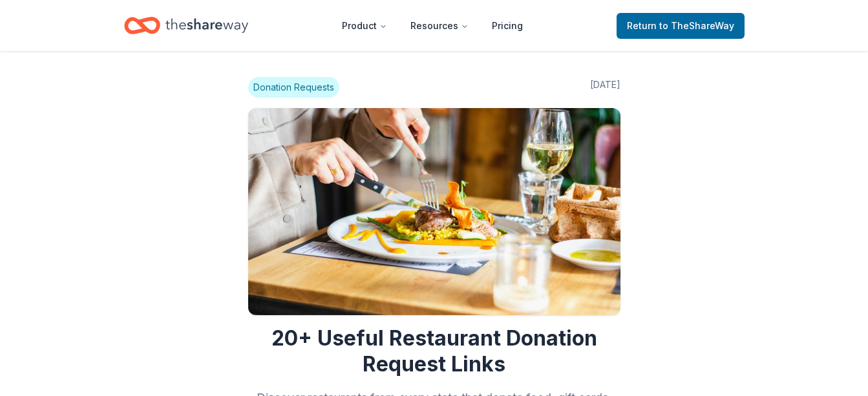
scroll to position [1229, 0]
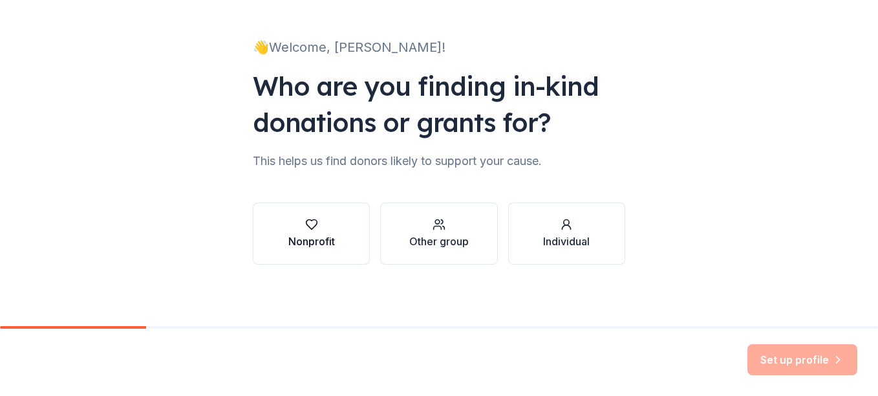
scroll to position [67, 0]
click at [311, 241] on div "Nonprofit" at bounding box center [311, 241] width 47 height 16
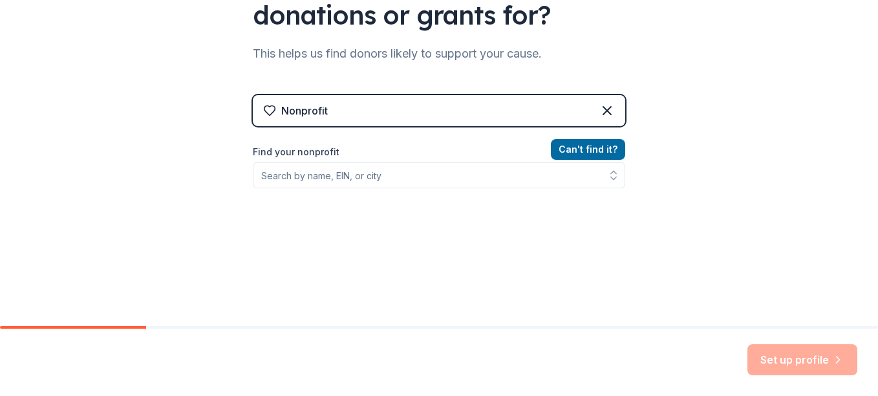
scroll to position [196, 0]
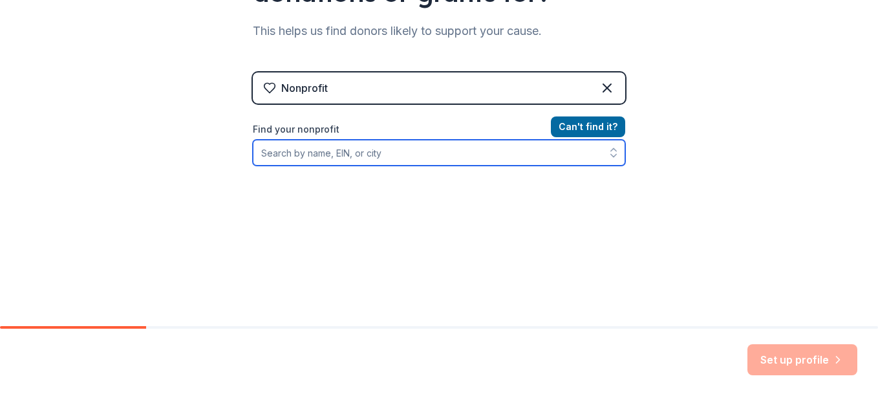
click at [325, 154] on input "Find your nonprofit" at bounding box center [439, 153] width 372 height 26
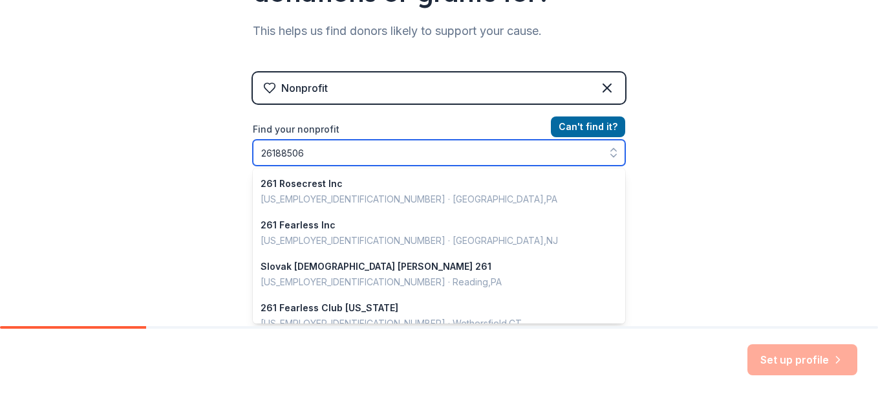
type input "261885060"
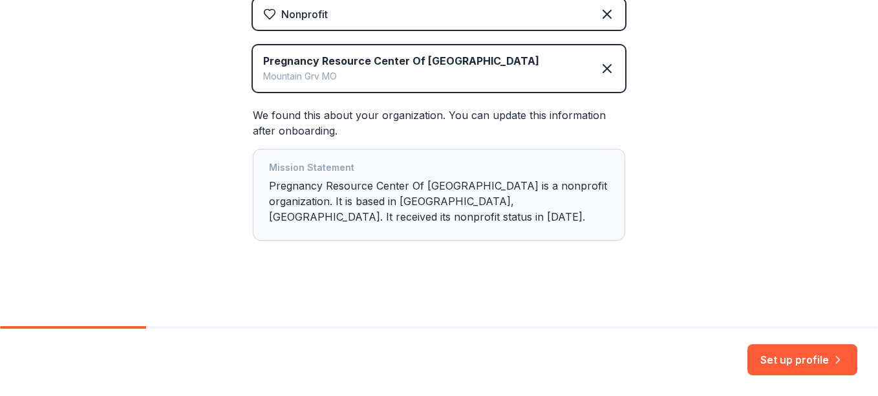
scroll to position [272, 0]
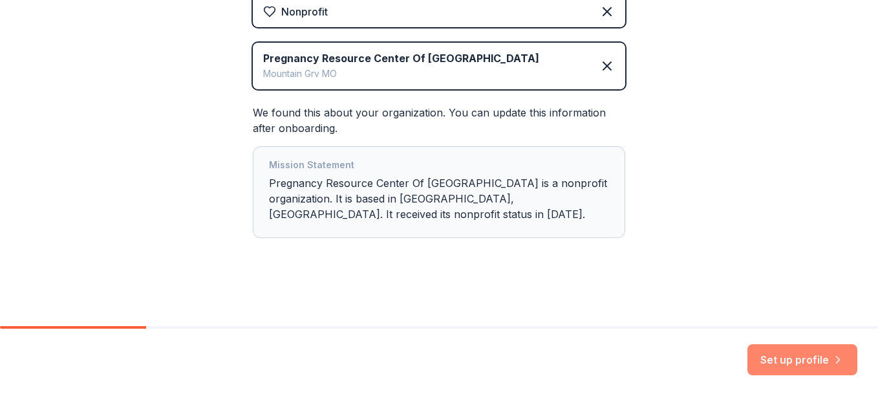
click at [799, 360] on button "Set up profile" at bounding box center [803, 359] width 110 height 31
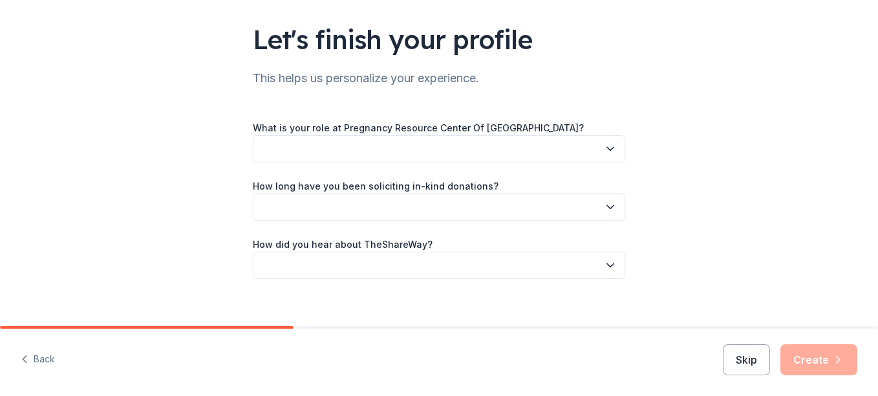
scroll to position [96, 0]
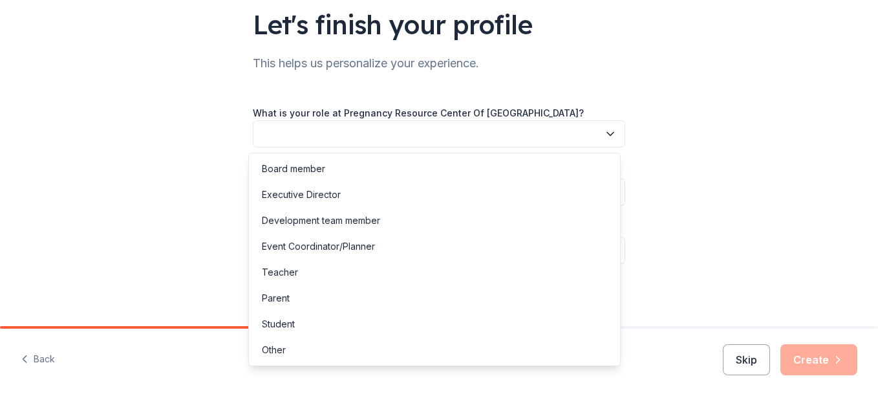
click at [403, 133] on button "button" at bounding box center [439, 133] width 372 height 27
click at [356, 223] on div "Development team member" at bounding box center [321, 221] width 118 height 16
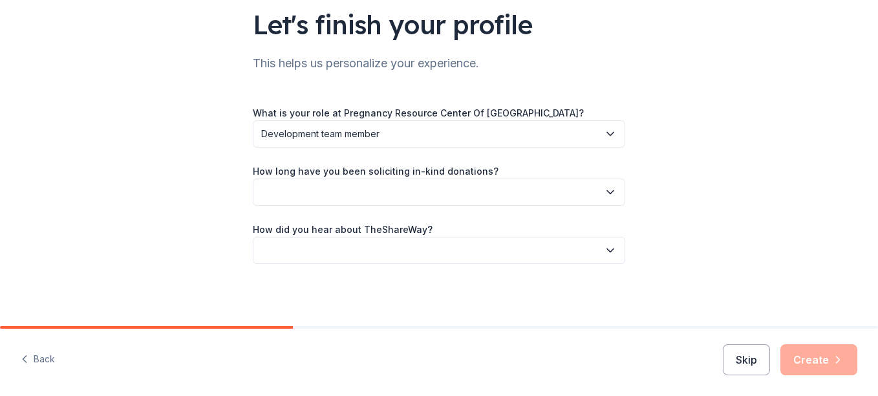
click at [364, 190] on button "button" at bounding box center [439, 191] width 372 height 27
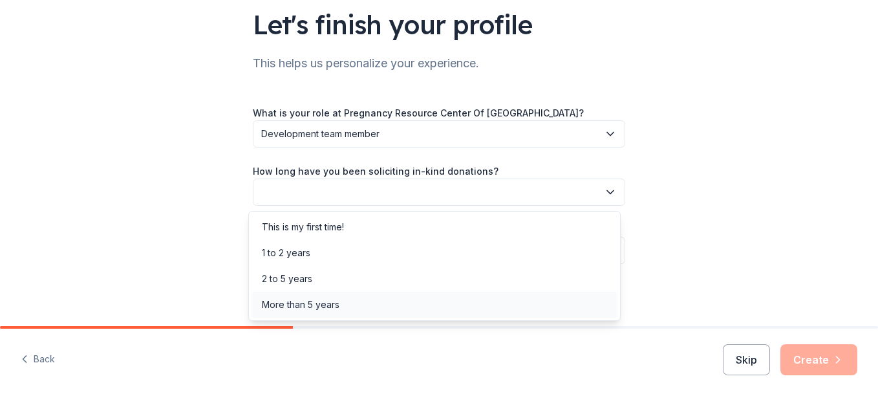
click at [329, 301] on div "More than 5 years" at bounding box center [301, 305] width 78 height 16
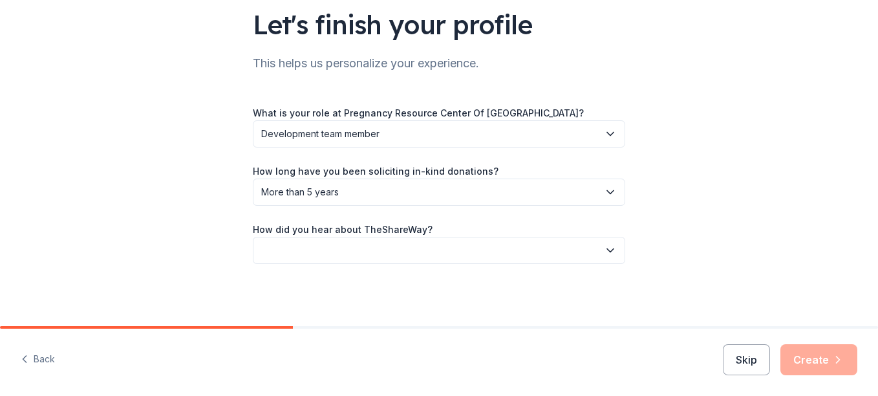
click at [382, 241] on button "button" at bounding box center [439, 250] width 372 height 27
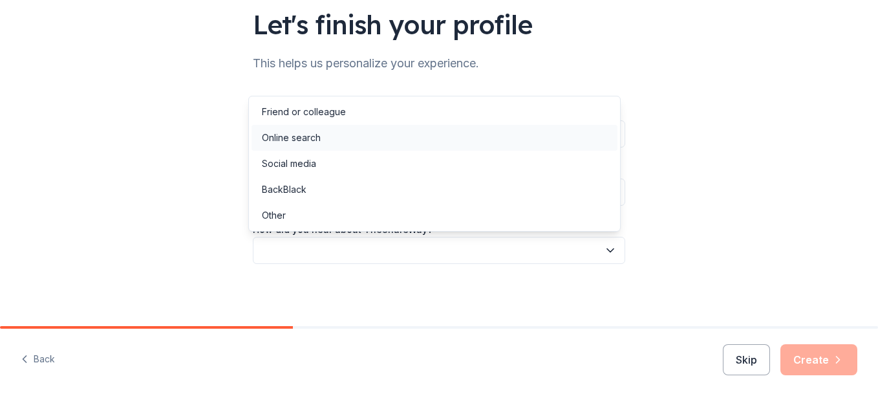
click at [338, 142] on div "Online search" at bounding box center [435, 138] width 366 height 26
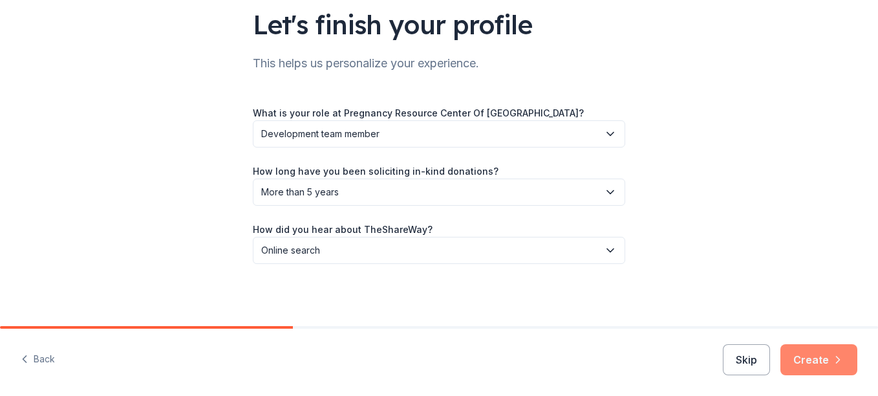
click at [807, 358] on button "Create" at bounding box center [819, 359] width 77 height 31
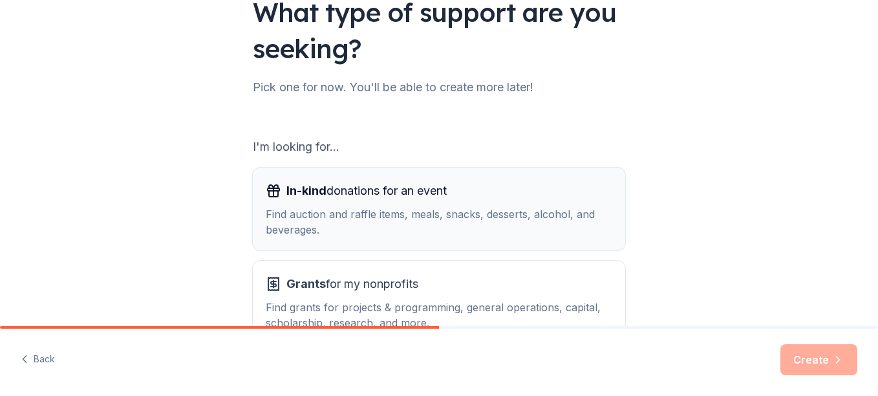
scroll to position [129, 0]
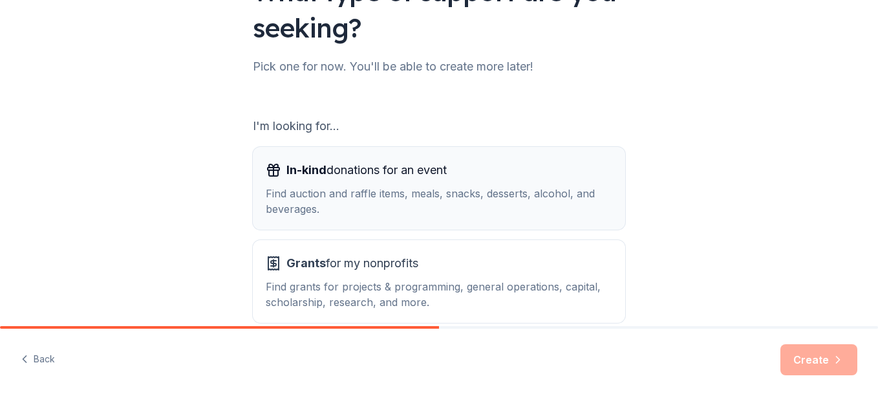
click at [445, 191] on div "Find auction and raffle items, meals, snacks, desserts, alcohol, and beverages." at bounding box center [439, 201] width 347 height 31
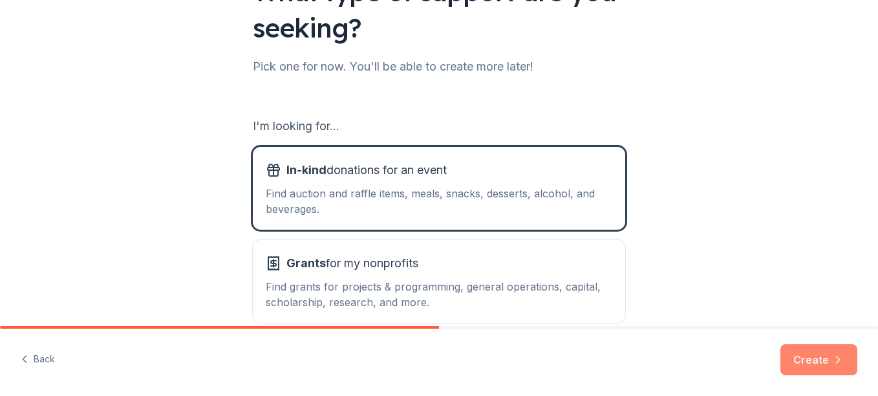
click at [814, 362] on button "Create" at bounding box center [819, 359] width 77 height 31
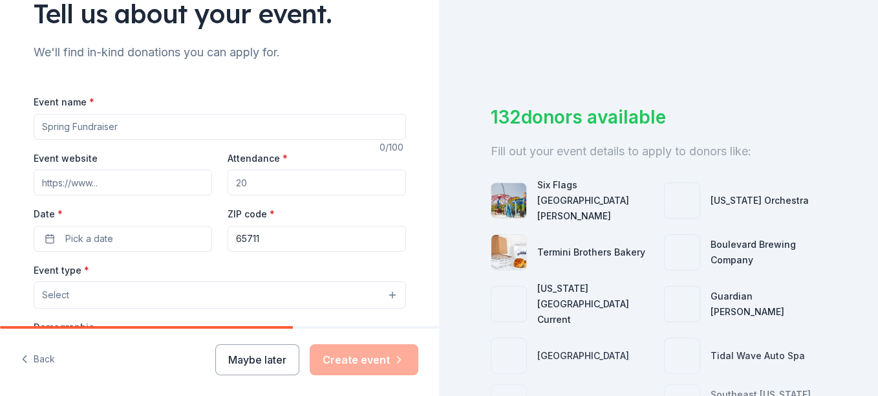
scroll to position [129, 0]
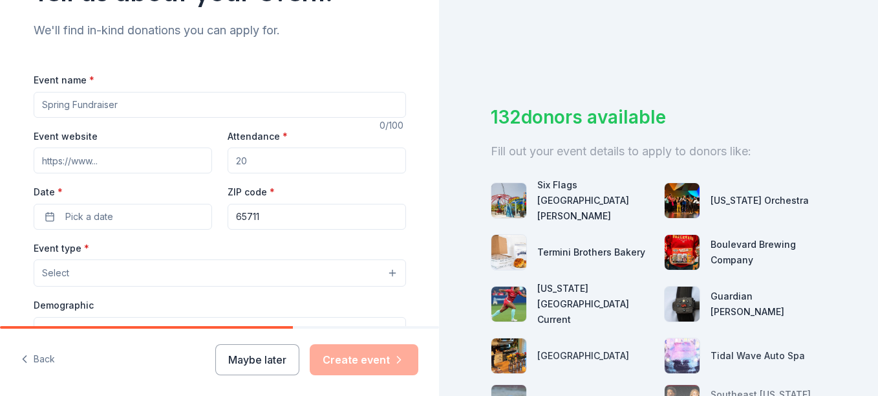
click at [122, 103] on input "Event name *" at bounding box center [220, 105] width 372 height 26
type input "[PERSON_NAME] Memorial Breakfast and Auction"
drag, startPoint x: 266, startPoint y: 155, endPoint x: 247, endPoint y: 155, distance: 18.8
click at [247, 155] on input "Attendance *" at bounding box center [317, 160] width 178 height 26
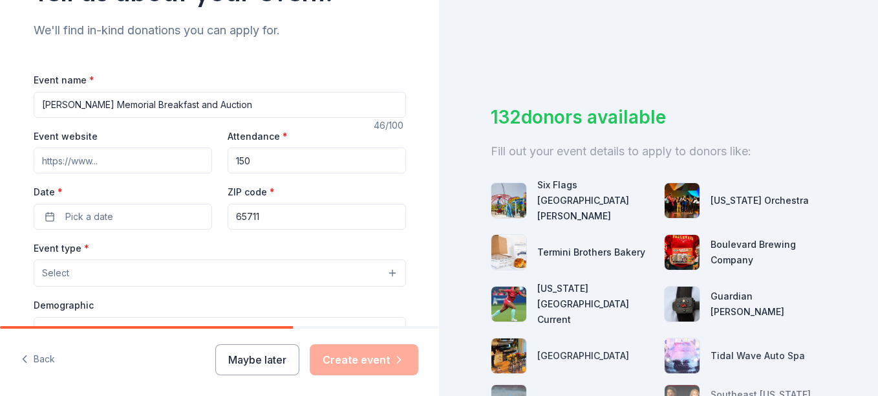
type input "150"
click at [61, 160] on input "Event website" at bounding box center [123, 160] width 178 height 26
